Goal: Information Seeking & Learning: Learn about a topic

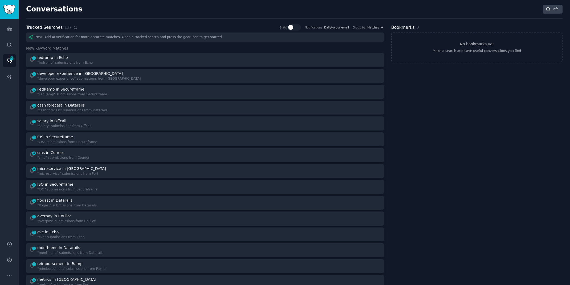
click at [73, 27] on icon at bounding box center [75, 28] width 4 height 4
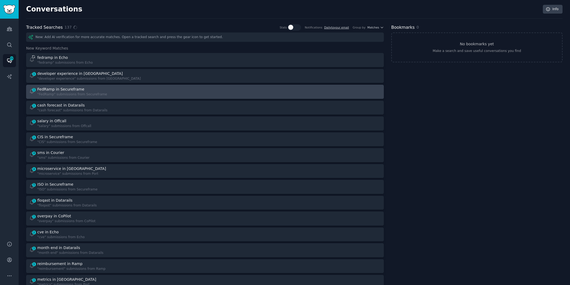
click at [84, 89] on div "FedRamp in Secureframe" at bounding box center [72, 90] width 70 height 6
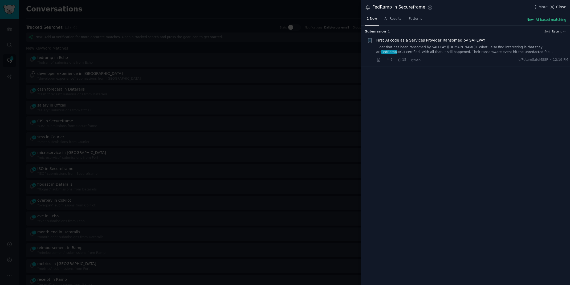
click at [555, 5] on icon at bounding box center [552, 7] width 6 height 6
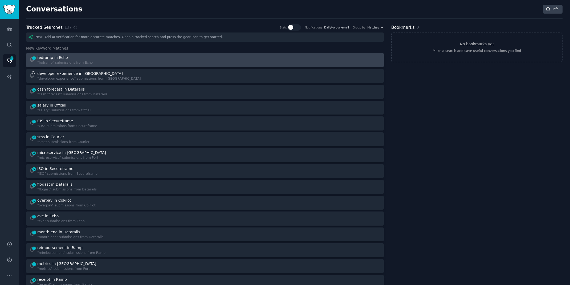
click at [302, 61] on div at bounding box center [294, 60] width 172 height 10
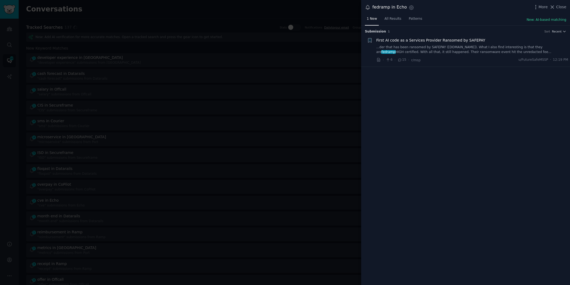
click at [512, 48] on link "...der that has been ransomed by SAFEPAY ([DOMAIN_NAME]). What I also find inte…" at bounding box center [472, 49] width 192 height 9
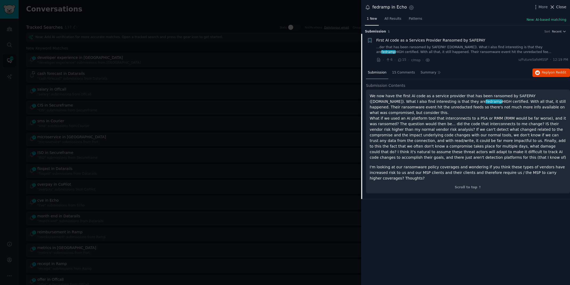
click at [554, 6] on icon at bounding box center [552, 7] width 6 height 6
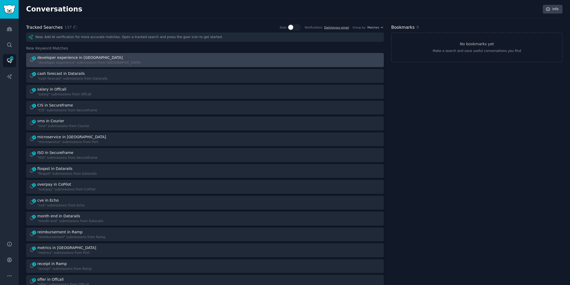
click at [93, 60] on div ""developer experience" submissions from [GEOGRAPHIC_DATA]" at bounding box center [88, 62] width 103 height 5
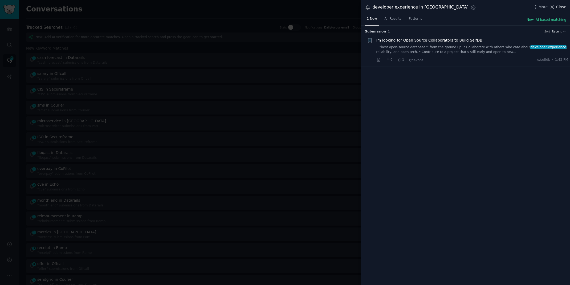
click at [560, 8] on span "Close" at bounding box center [561, 7] width 10 height 6
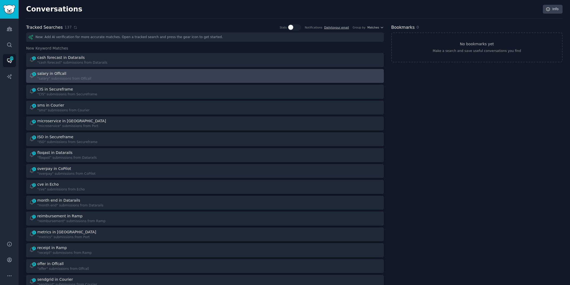
click at [101, 79] on div "1 salary in Offcall "salary" submissions from Offcall" at bounding box center [115, 76] width 172 height 10
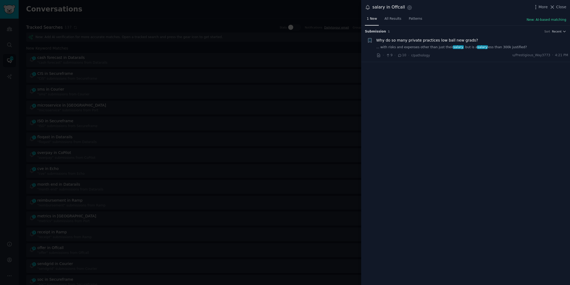
click at [466, 45] on link "... with risks and expenses other than just their salary , but is a salary less…" at bounding box center [472, 47] width 192 height 5
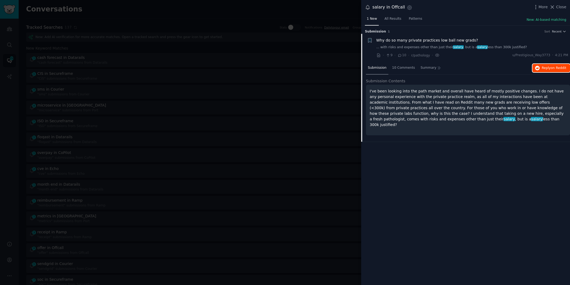
click at [542, 68] on span "Reply on Reddit" at bounding box center [554, 68] width 24 height 5
click at [167, 12] on div at bounding box center [285, 142] width 570 height 285
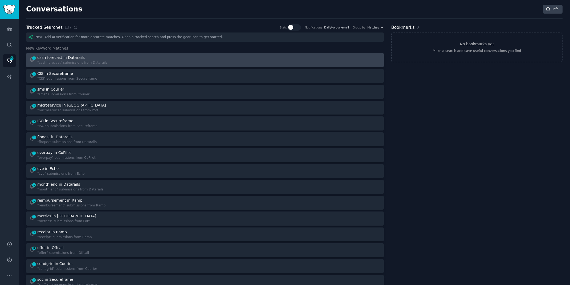
click at [141, 56] on div "1 cash forecast in Datarails "cash forecast" submissions from Datarails" at bounding box center [115, 60] width 172 height 10
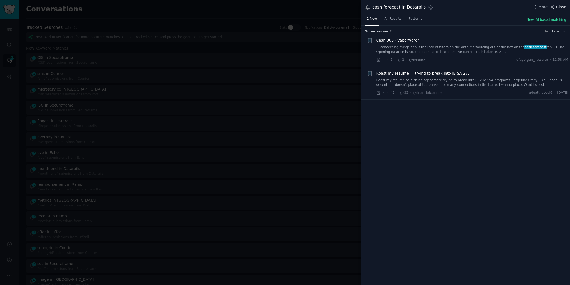
click at [554, 6] on icon at bounding box center [552, 7] width 6 height 6
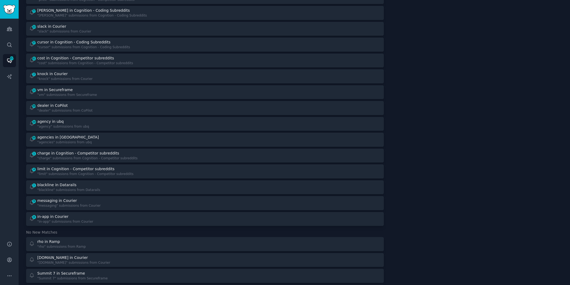
scroll to position [359, 0]
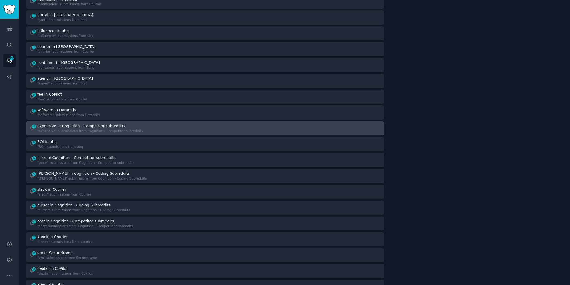
click at [155, 126] on div "4 expensive in Cognition - Competitor subreddits "expensive" submissions from C…" at bounding box center [115, 128] width 172 height 10
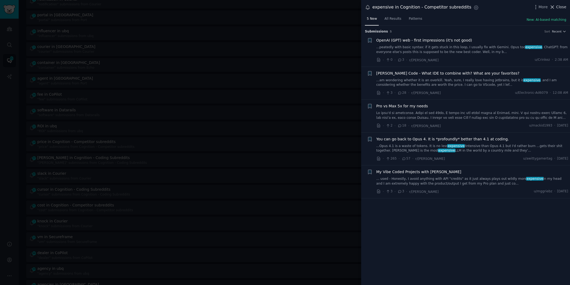
click at [555, 6] on icon at bounding box center [552, 7] width 6 height 6
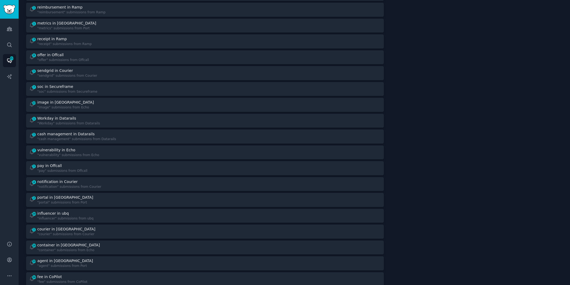
scroll to position [174, 0]
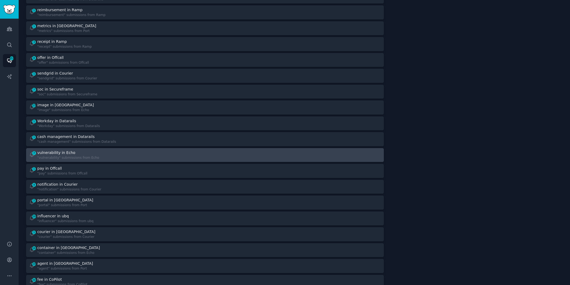
click at [205, 161] on link "7 vulnerability in Echo "vulnerability" submissions from Echo" at bounding box center [205, 155] width 358 height 14
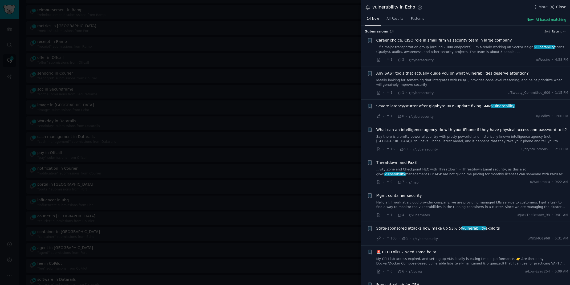
click at [556, 5] on span "Close" at bounding box center [561, 7] width 10 height 6
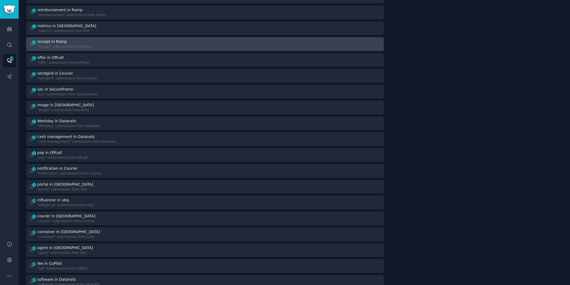
click at [112, 40] on div "3 receipt in Ramp "receipt" submissions from Ramp" at bounding box center [115, 44] width 172 height 10
